Goal: Navigation & Orientation: Find specific page/section

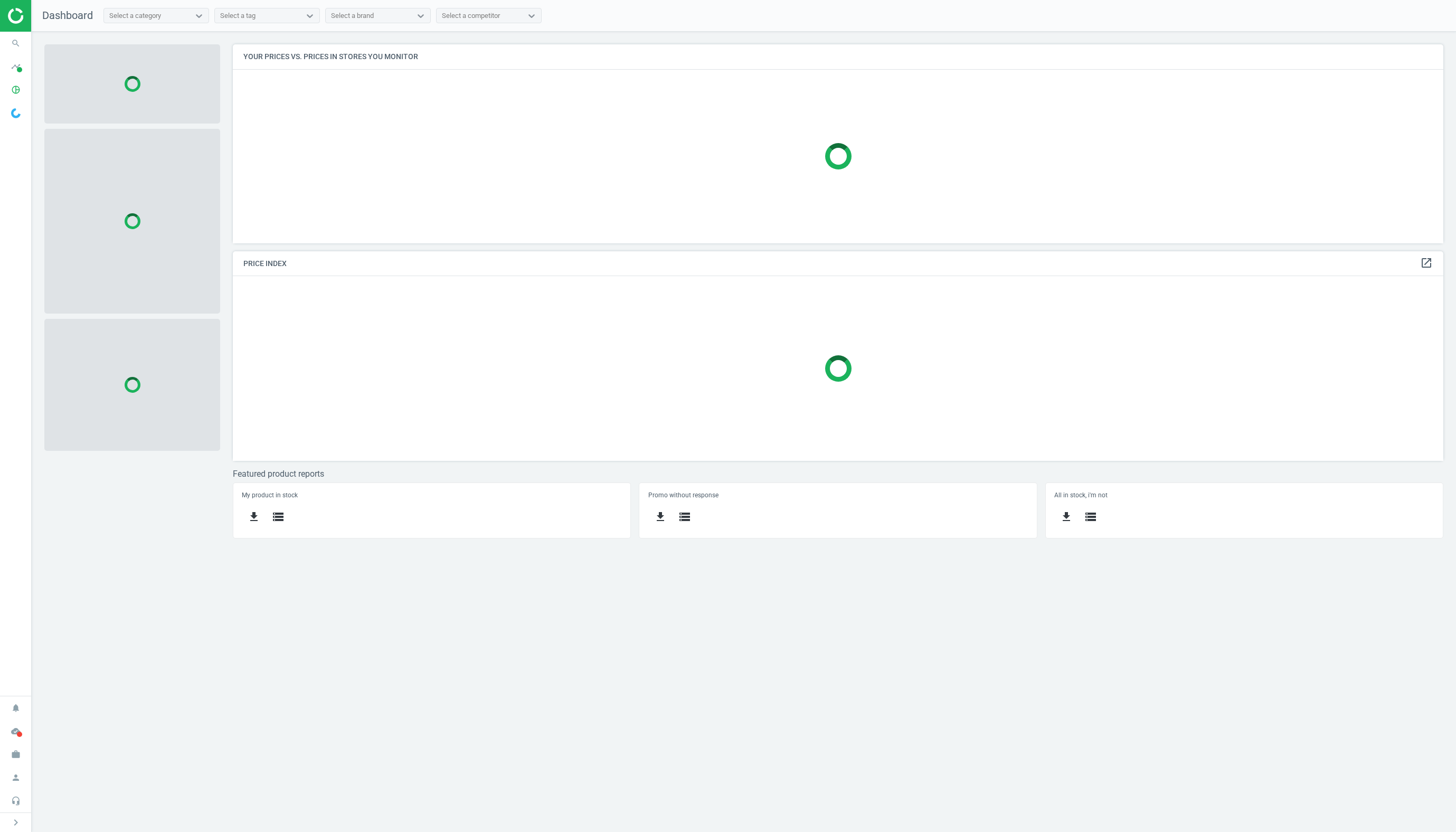
scroll to position [199, 1211]
click at [17, 22] on img at bounding box center [46, 16] width 75 height 16
click at [13, 821] on icon "chevron_right" at bounding box center [16, 823] width 13 height 13
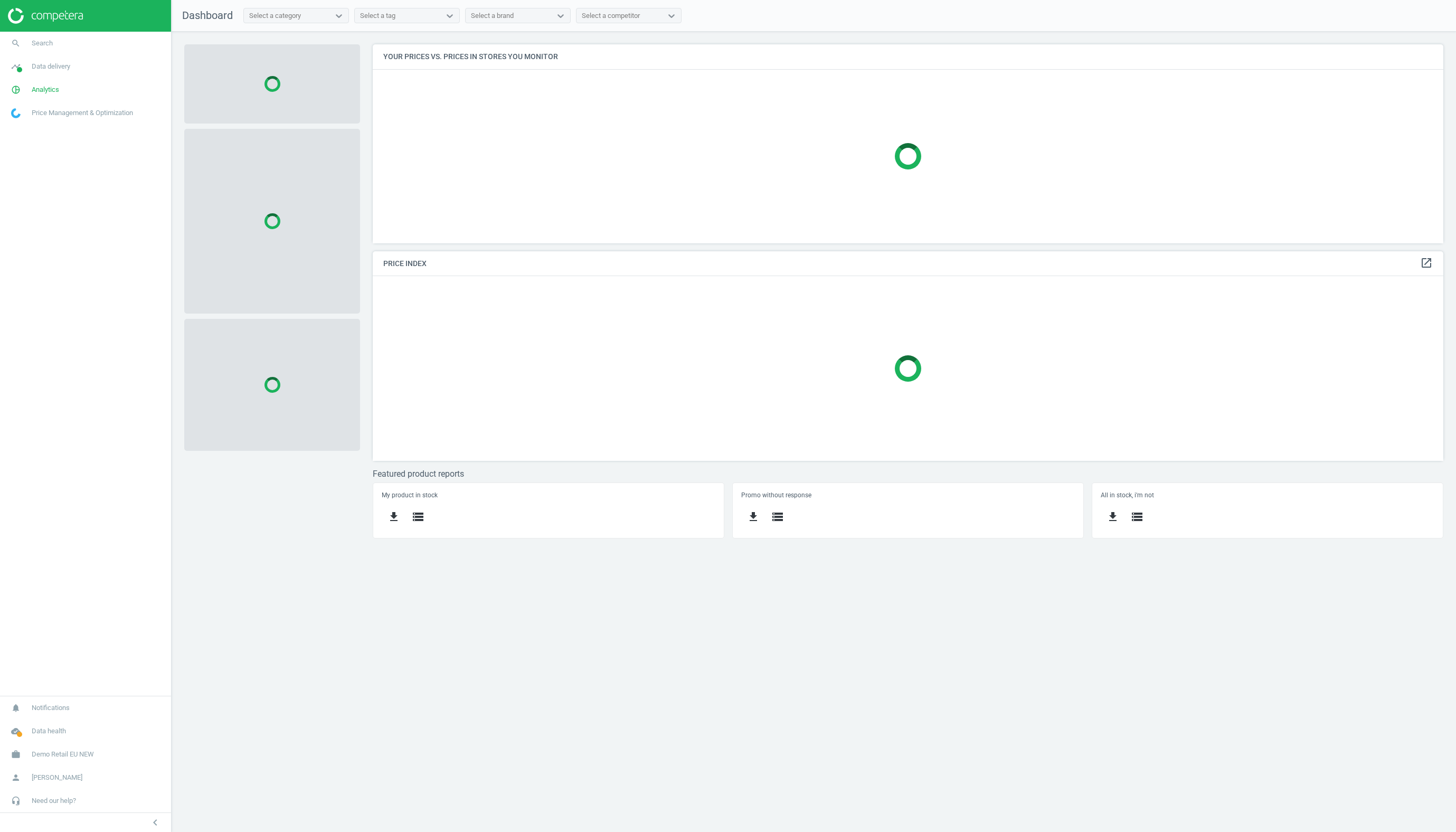
scroll to position [199, 1071]
click at [79, 761] on link "work Demo Retail EU NEW" at bounding box center [85, 754] width 171 height 23
click at [36, 721] on span "Switch campaign" at bounding box center [35, 723] width 47 height 8
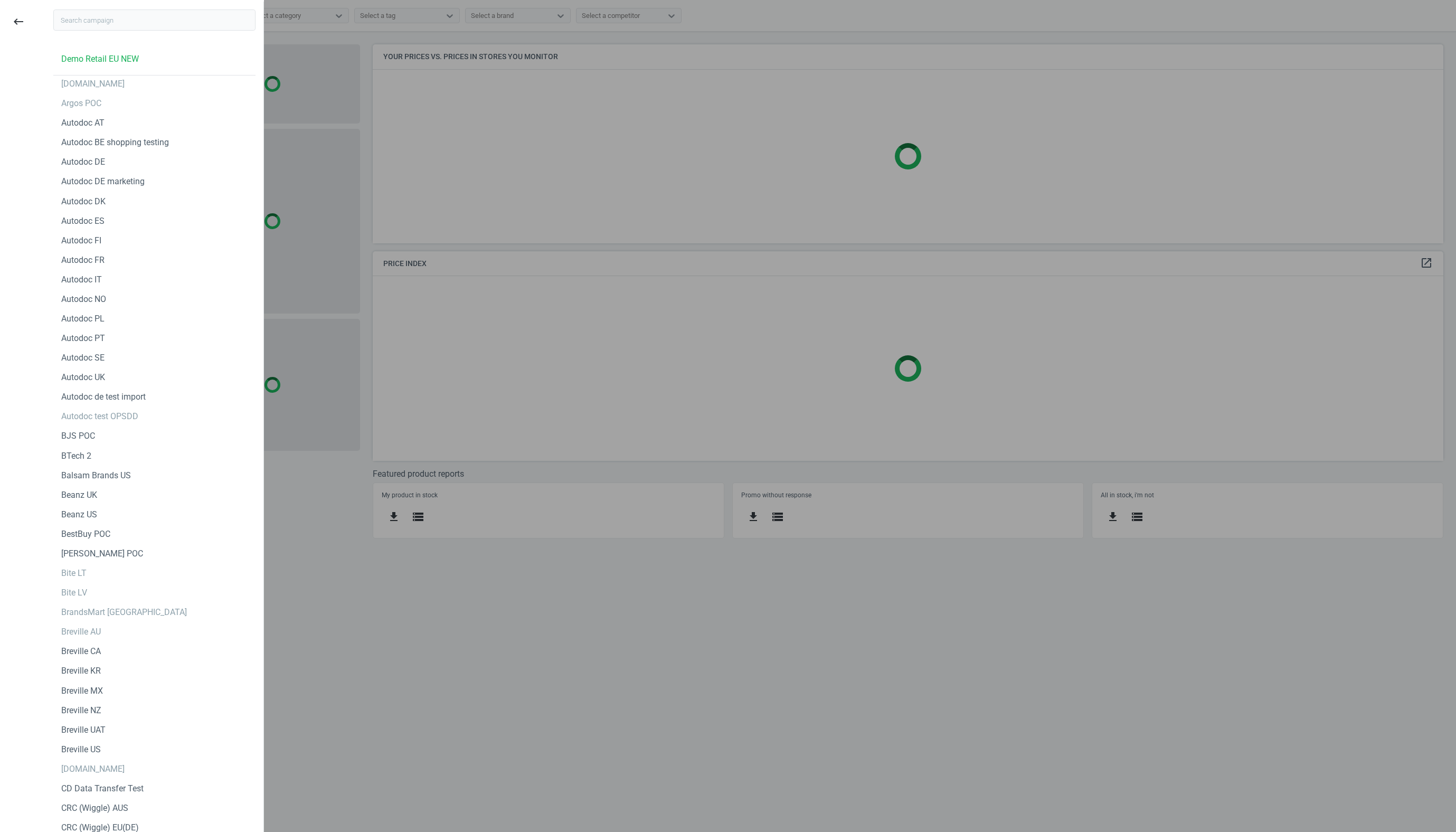
click at [327, 701] on div at bounding box center [728, 416] width 1456 height 832
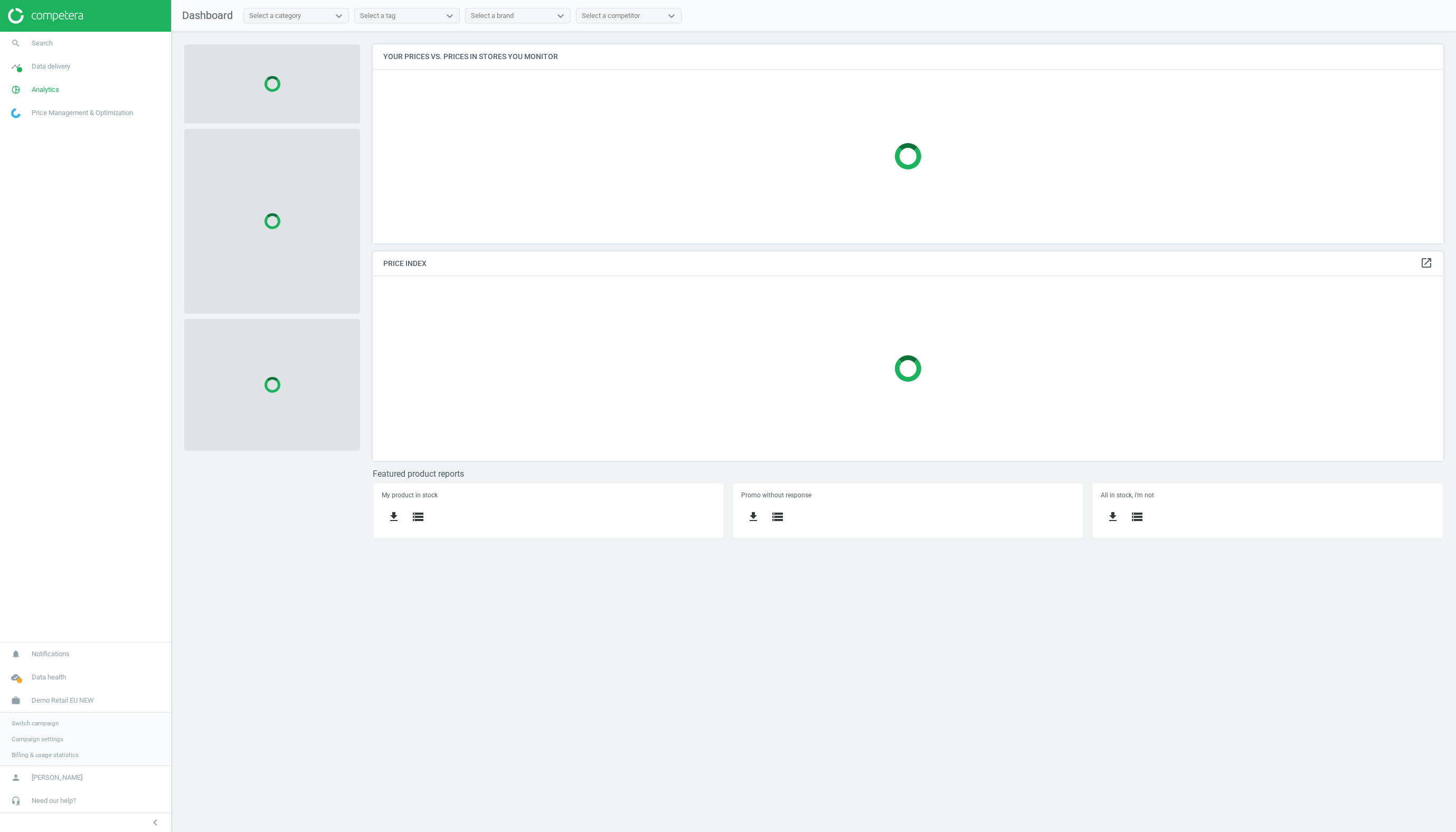
click at [26, 737] on span "Campaign settings" at bounding box center [37, 739] width 52 height 8
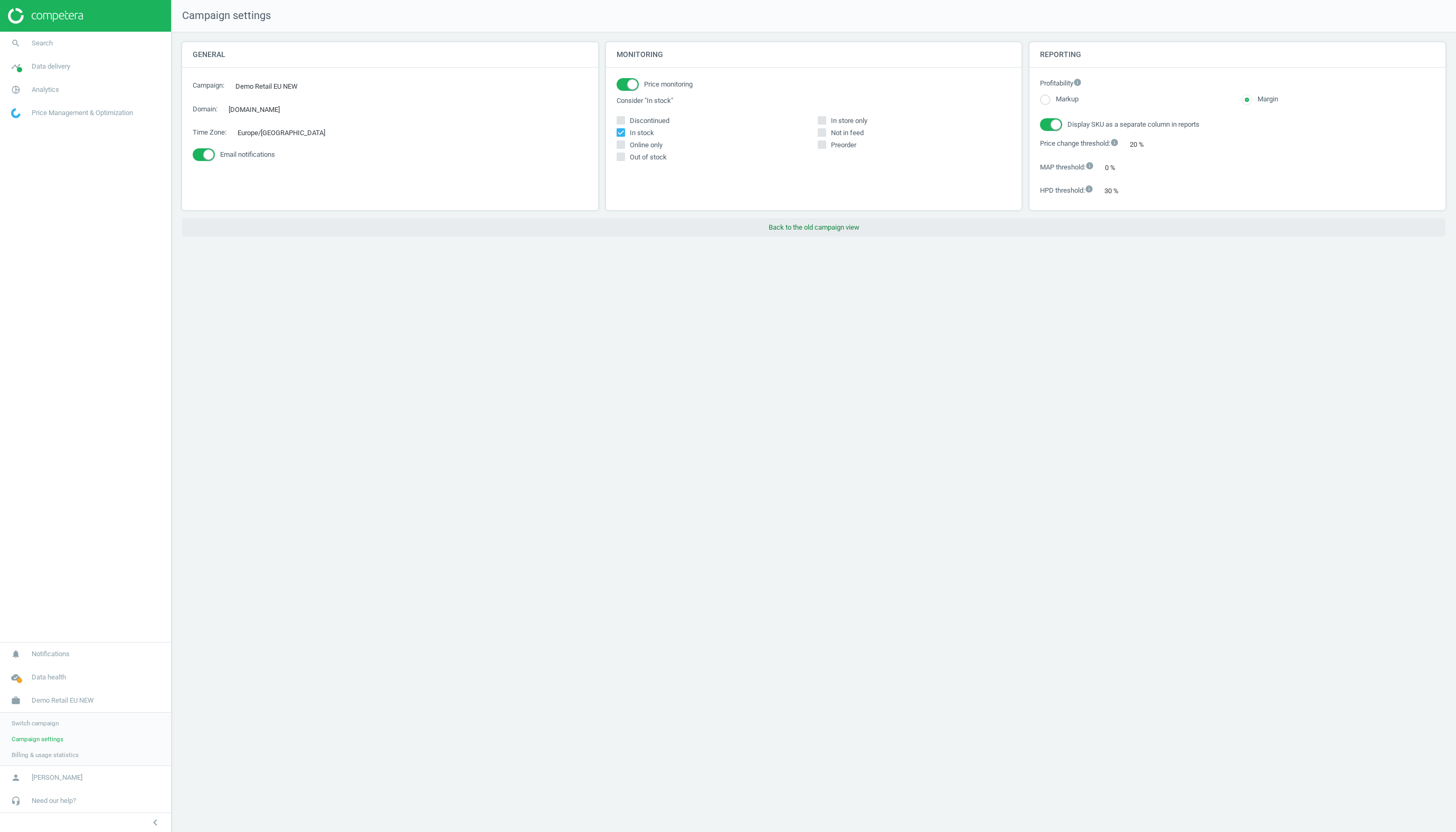
click at [807, 224] on button "Back to the old campaign view" at bounding box center [813, 228] width 1263 height 19
